Goal: Complete application form

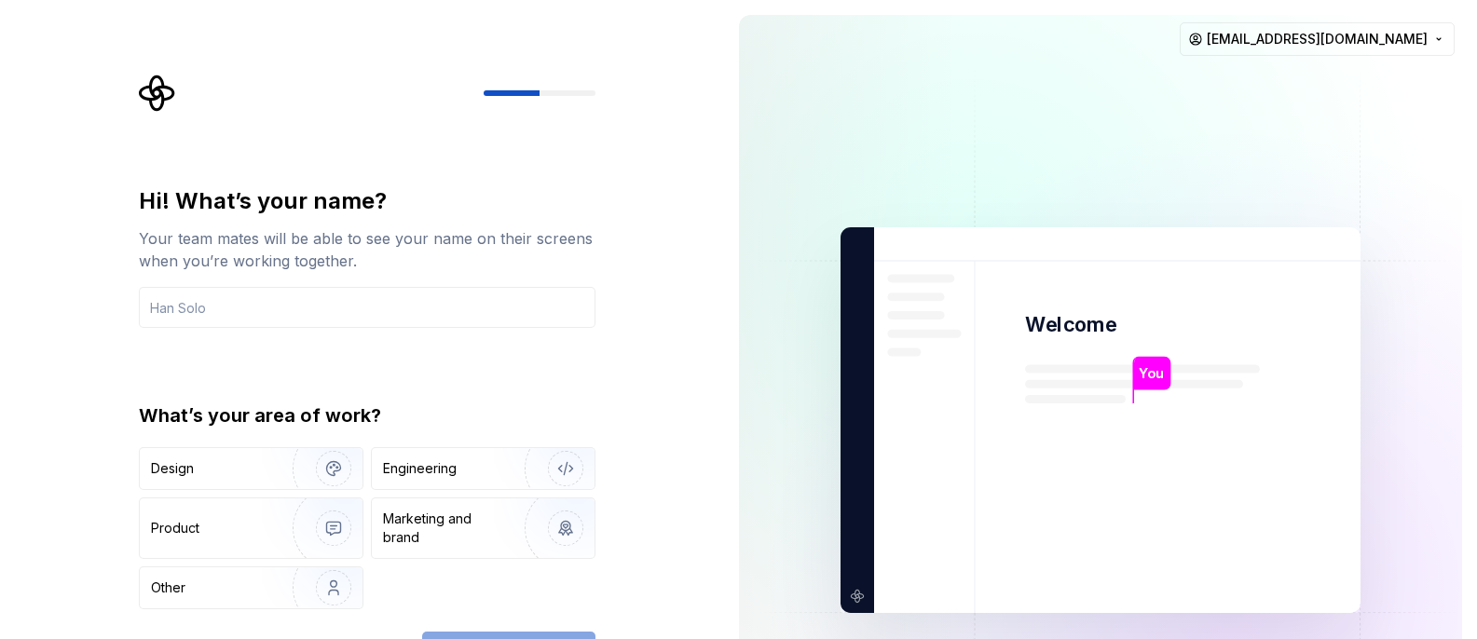
click at [652, 385] on div "Hi! What’s your name? Your team mates will be able to see your name on their sc…" at bounding box center [362, 420] width 724 height 840
click at [294, 520] on img "button" at bounding box center [321, 528] width 119 height 125
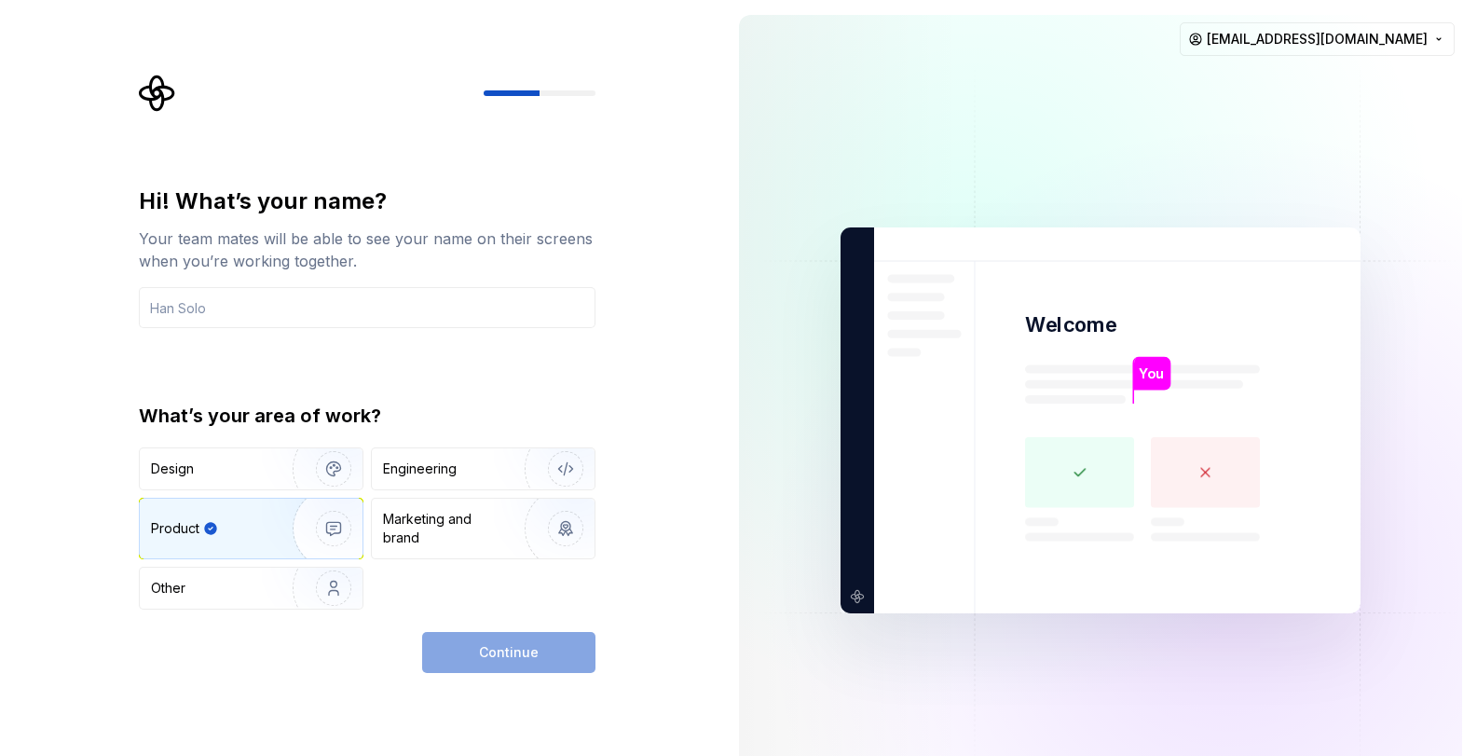
click at [545, 638] on div "Continue" at bounding box center [508, 652] width 173 height 41
click at [331, 315] on input "text" at bounding box center [367, 307] width 457 height 41
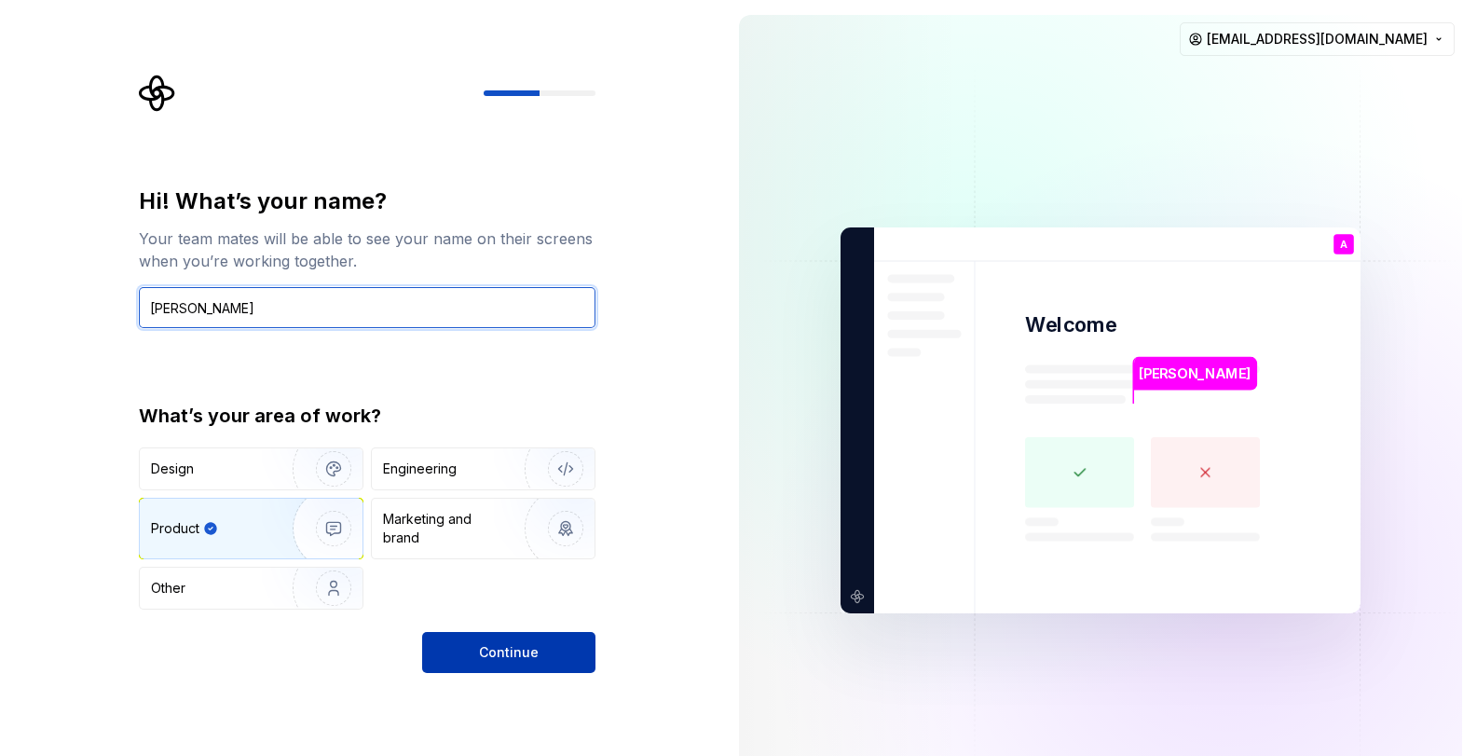
type input "[PERSON_NAME]"
click at [498, 638] on span "Continue" at bounding box center [509, 652] width 60 height 19
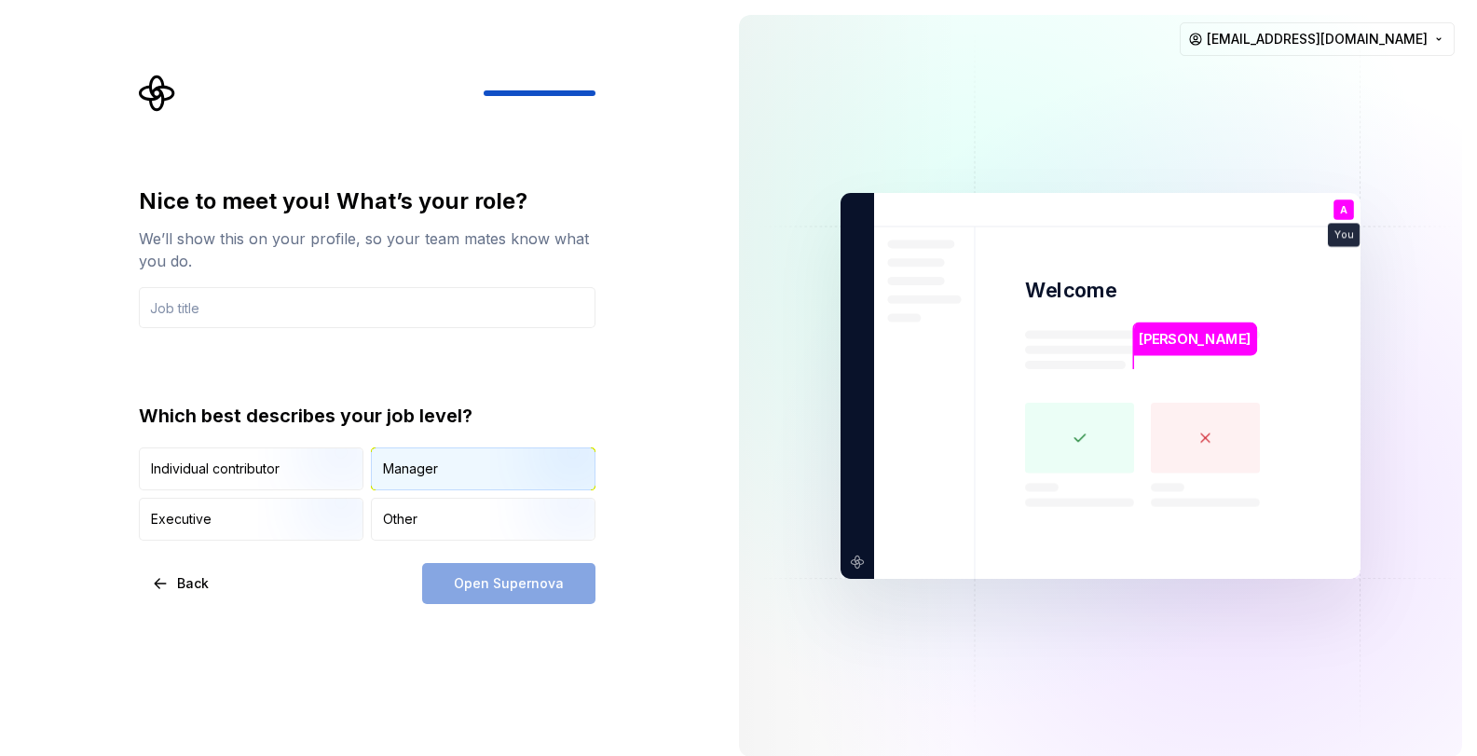
click at [412, 474] on div "Manager" at bounding box center [410, 468] width 55 height 19
click at [500, 592] on div "Open Supernova" at bounding box center [508, 583] width 173 height 41
click at [241, 308] on input "text" at bounding box center [367, 307] width 457 height 41
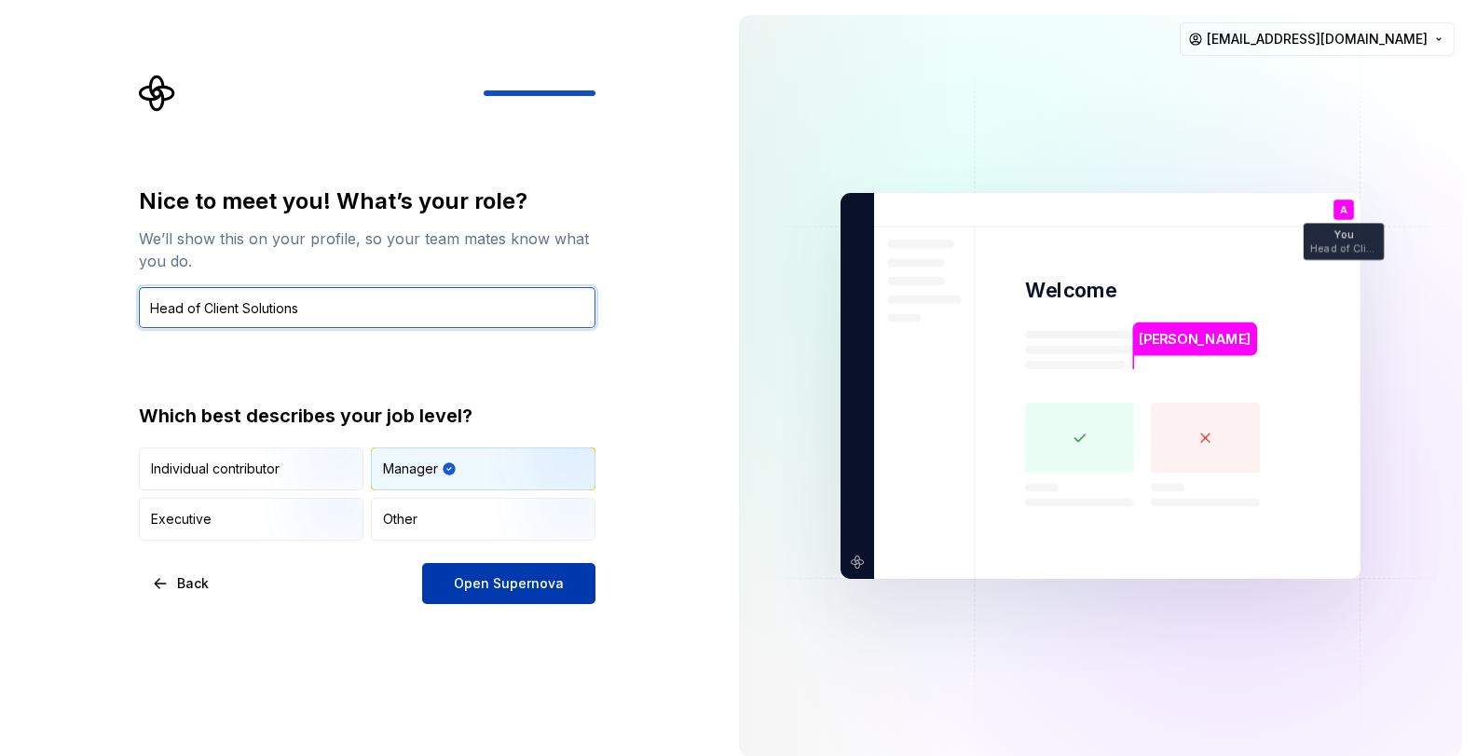
type input "Head of Client Solutions"
click at [488, 593] on button "Open Supernova" at bounding box center [508, 583] width 173 height 41
